Goal: Task Accomplishment & Management: Use online tool/utility

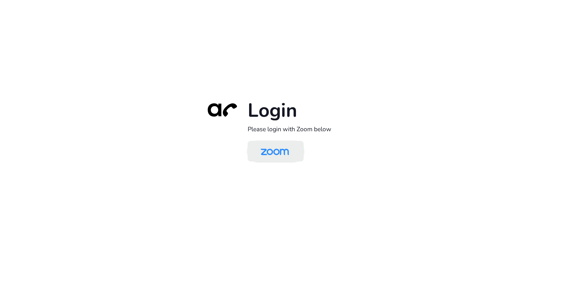
click at [277, 155] on img at bounding box center [274, 151] width 41 height 19
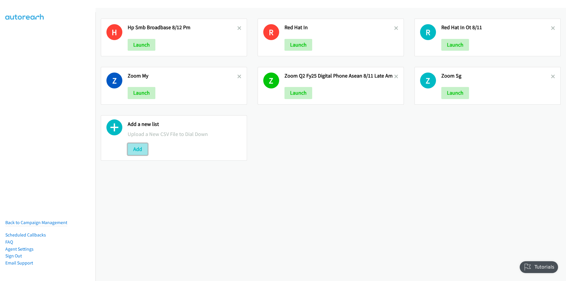
click at [137, 146] on button "Add" at bounding box center [138, 149] width 20 height 12
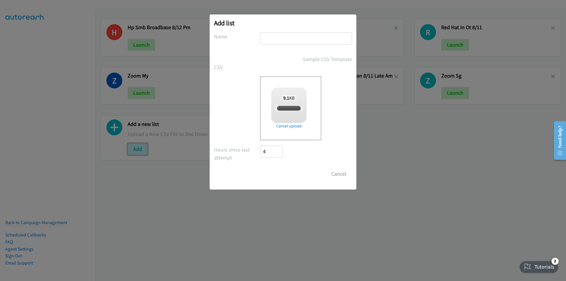
checkbox input "true"
click at [284, 43] on input "text" at bounding box center [306, 38] width 92 height 12
type input "Zoom PH"
click at [260, 168] on input "Save List" at bounding box center [275, 174] width 31 height 12
